Goal: Information Seeking & Learning: Understand process/instructions

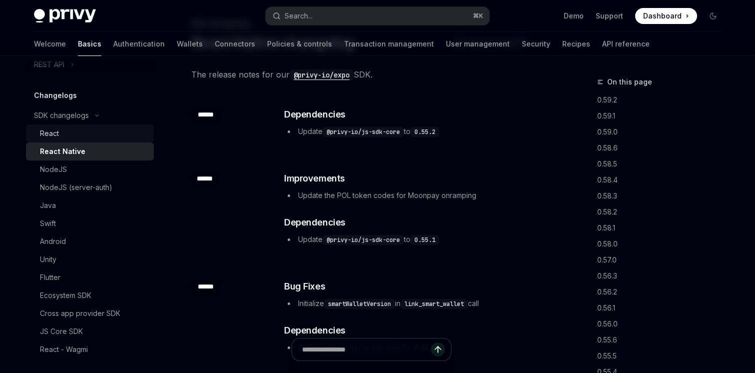
scroll to position [286, 0]
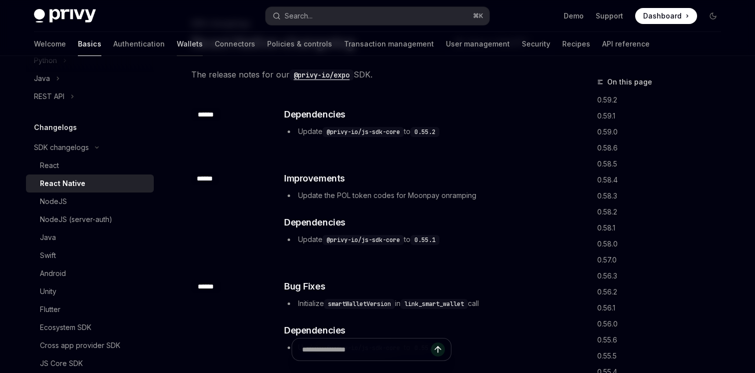
click at [177, 44] on link "Wallets" at bounding box center [190, 44] width 26 height 24
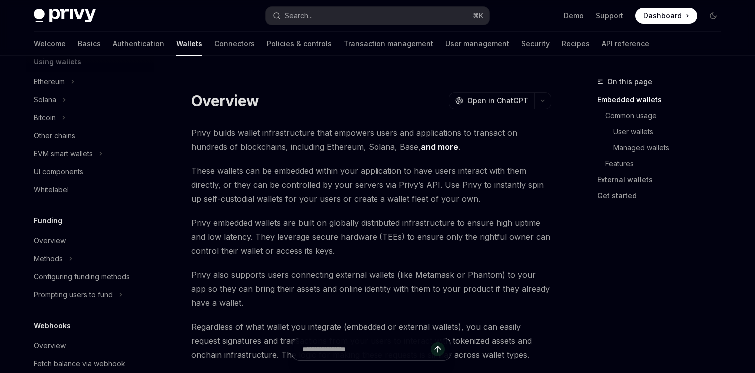
scroll to position [258, 0]
click at [59, 235] on div "Overview" at bounding box center [50, 239] width 32 height 12
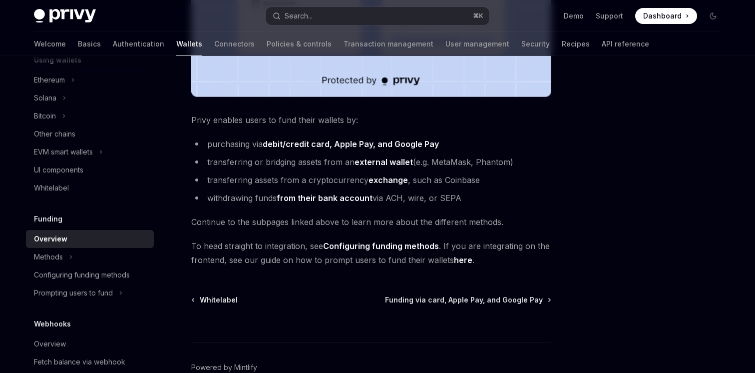
scroll to position [376, 0]
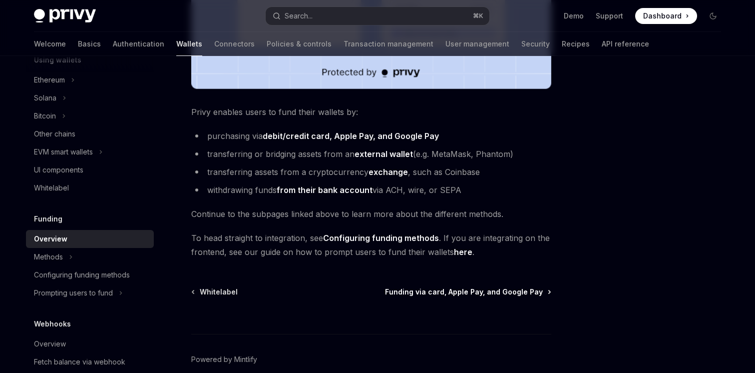
click at [446, 288] on span "Funding via card, Apple Pay, and Google Pay" at bounding box center [464, 292] width 158 height 10
type textarea "*"
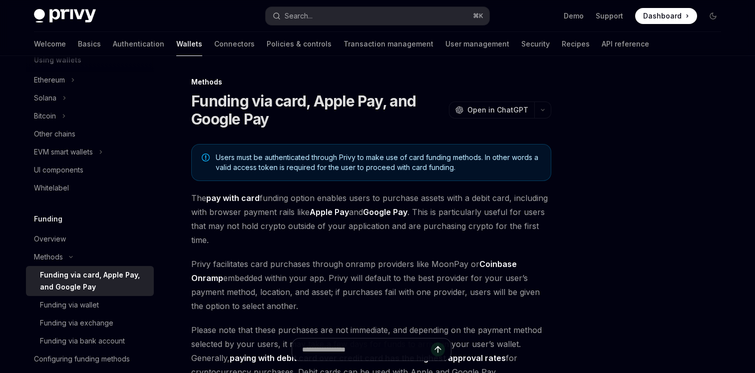
click at [324, 153] on span "Users must be authenticated through Privy to make use of card funding methods. …" at bounding box center [378, 162] width 325 height 20
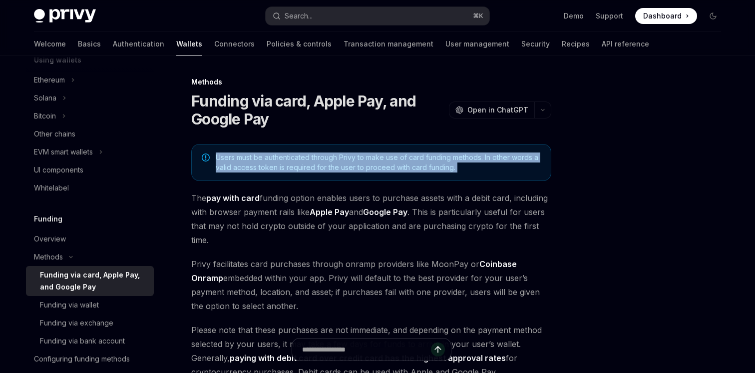
click at [324, 153] on span "Users must be authenticated through Privy to make use of card funding methods. …" at bounding box center [378, 162] width 325 height 20
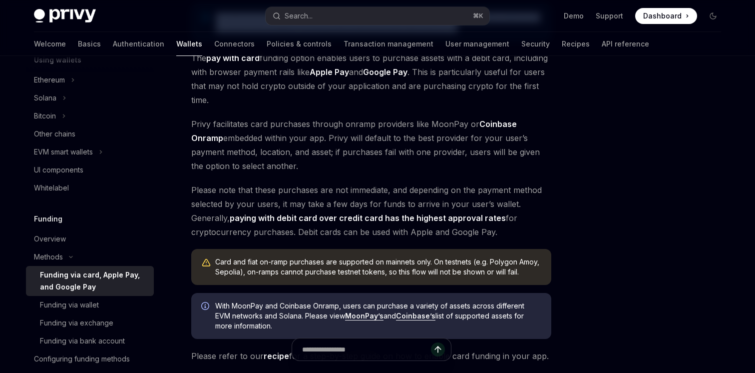
scroll to position [141, 0]
